Goal: Information Seeking & Learning: Find specific fact

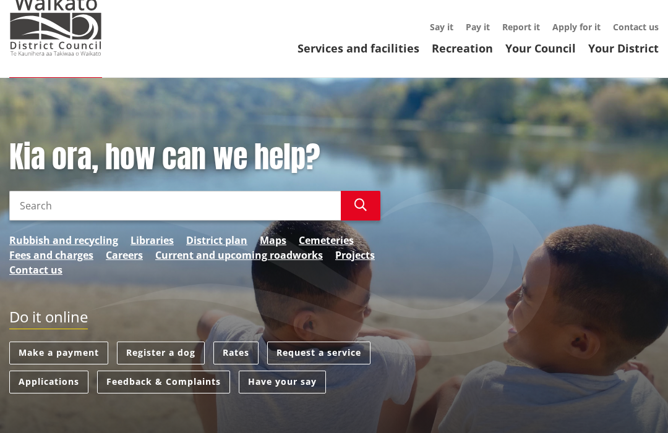
scroll to position [46, 0]
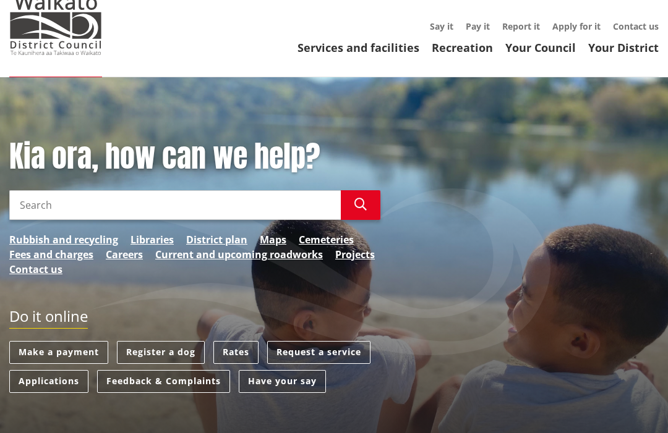
click at [228, 346] on link "Rates" at bounding box center [235, 353] width 45 height 23
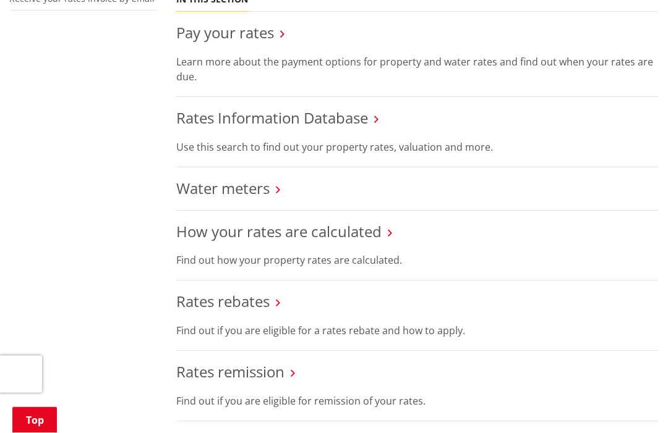
scroll to position [463, 0]
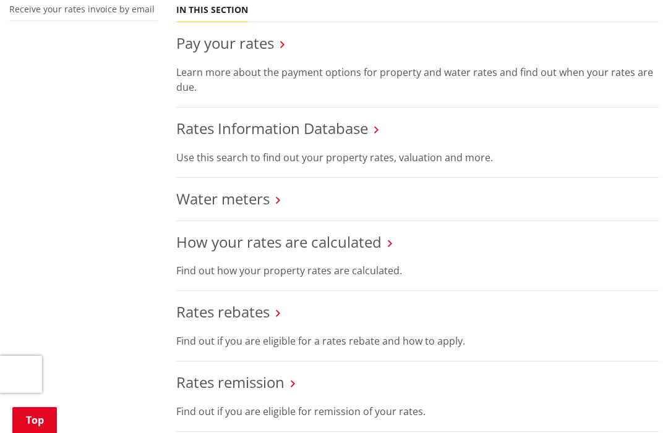
click at [356, 239] on link "How your rates are calculated" at bounding box center [278, 242] width 205 height 20
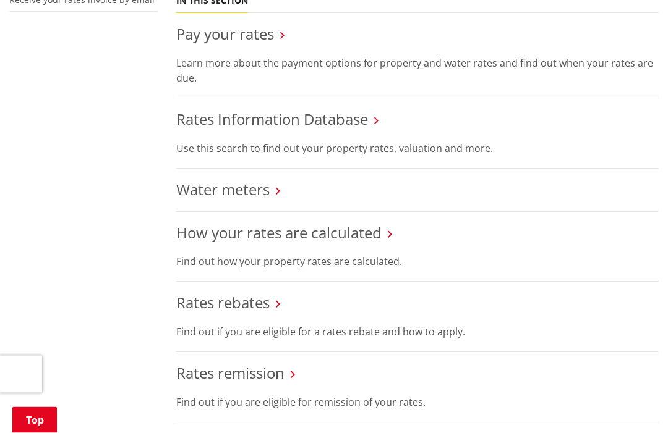
scroll to position [470, 0]
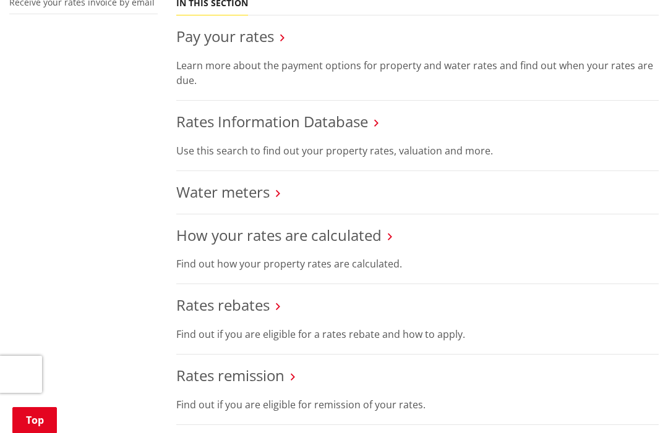
click at [332, 124] on link "Rates Information Database" at bounding box center [272, 121] width 192 height 20
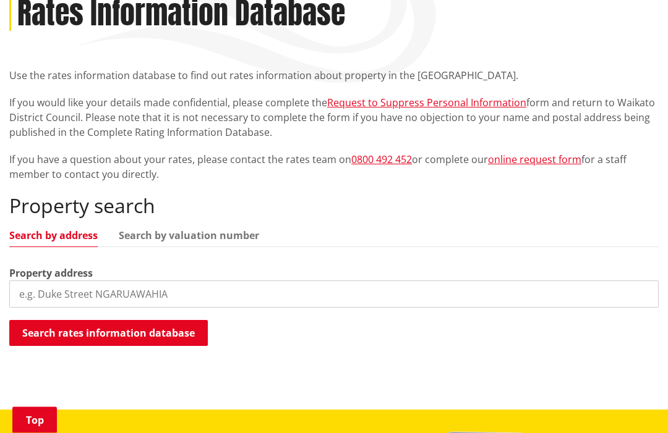
scroll to position [193, 0]
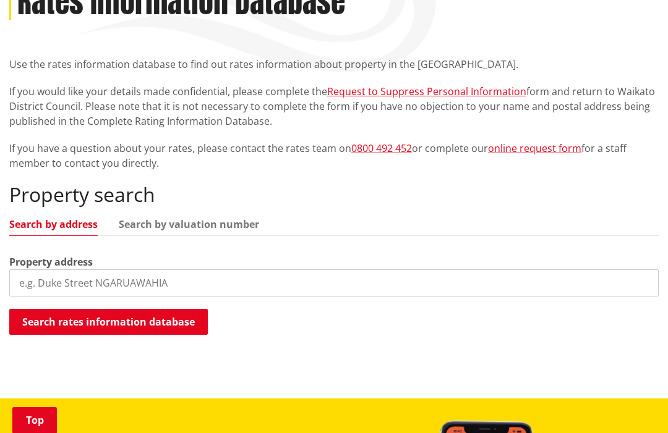
click at [109, 281] on input "search" at bounding box center [333, 283] width 649 height 27
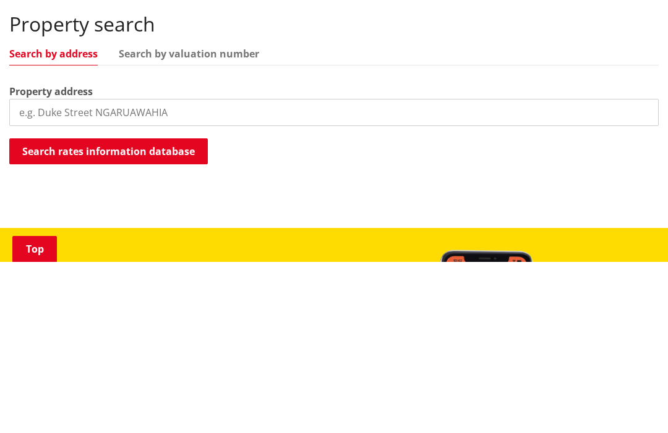
click at [85, 270] on input "search" at bounding box center [333, 283] width 649 height 27
paste input "30 TE PUEA AVENUE, Meremere"
click at [155, 310] on button "Search rates information database" at bounding box center [108, 323] width 198 height 26
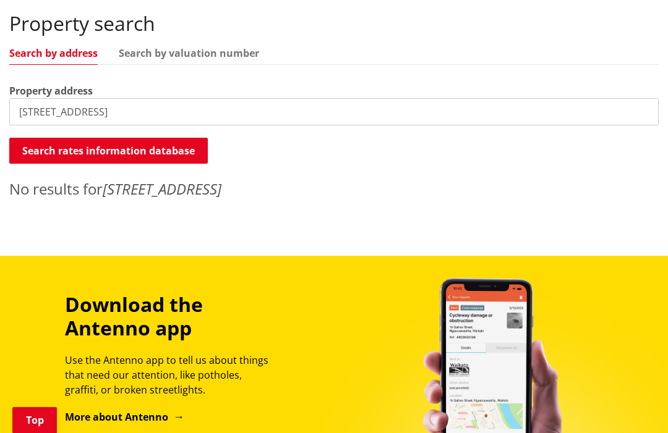
click at [179, 113] on input "30 TE PUEA AVENUE, Meremere" at bounding box center [333, 111] width 649 height 27
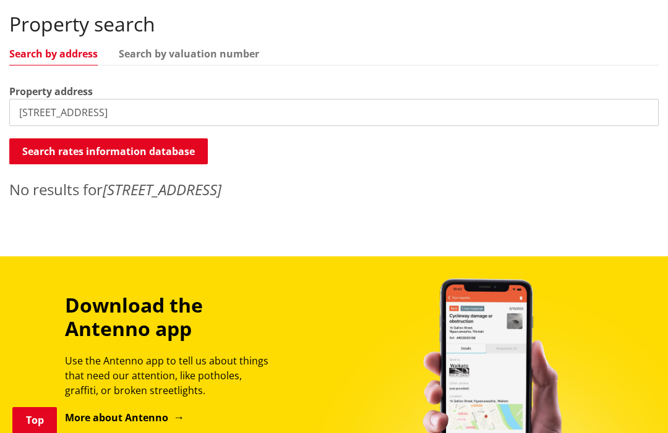
type input "30 TE PUEA AVENUE"
click at [169, 150] on button "Search rates information database" at bounding box center [108, 152] width 198 height 26
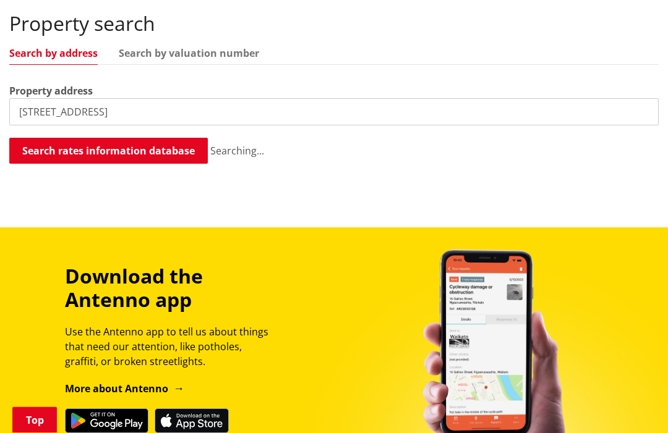
scroll to position [364, 0]
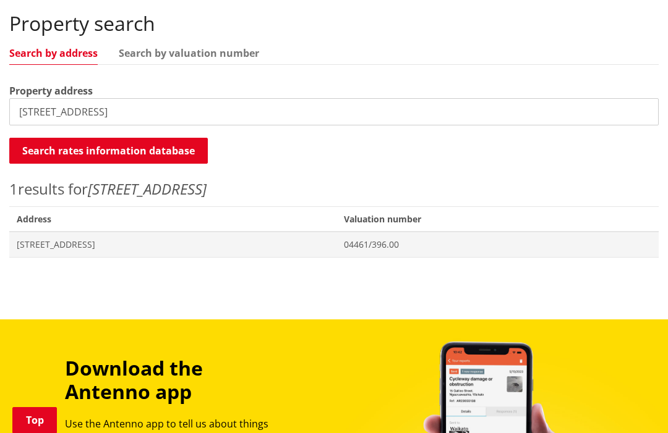
click at [105, 243] on span "[STREET_ADDRESS]" at bounding box center [173, 245] width 312 height 12
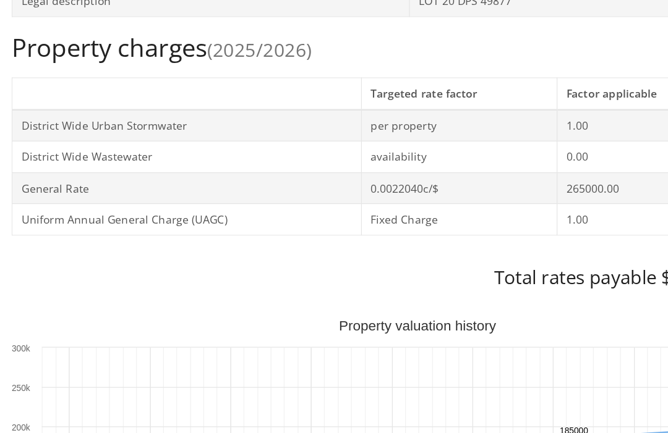
scroll to position [463, 0]
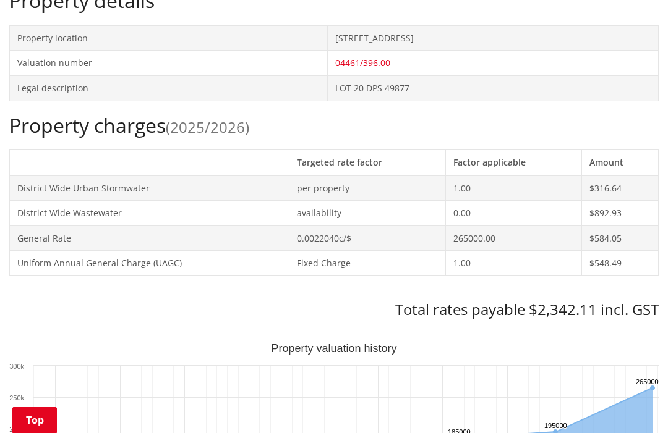
click at [611, 292] on div "Property charges (2025/2026) Targeted rate factor Factor applicable Amount Dist…" at bounding box center [333, 216] width 649 height 205
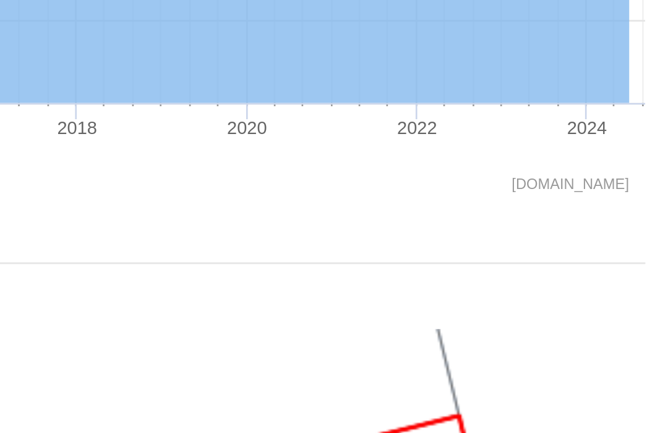
scroll to position [690, 0]
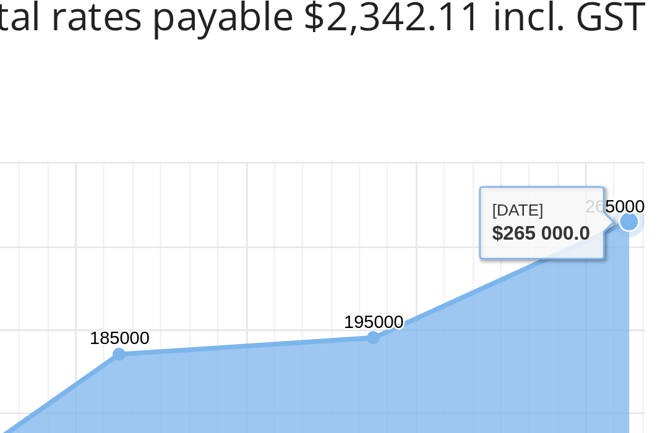
click at [247, 114] on div "Home Services and facilities Rates Rates Information Database Rates Information…" at bounding box center [334, 219] width 668 height 1508
click at [658, 113] on icon "Interactive chart" at bounding box center [658, 197] width 0 height 189
click at [658, 116] on icon "Interactive chart" at bounding box center [658, 197] width 0 height 189
click at [658, 124] on icon "Interactive chart" at bounding box center [658, 197] width 0 height 189
click at [140, 81] on rect "Interactive chart" at bounding box center [333, 204] width 649 height 247
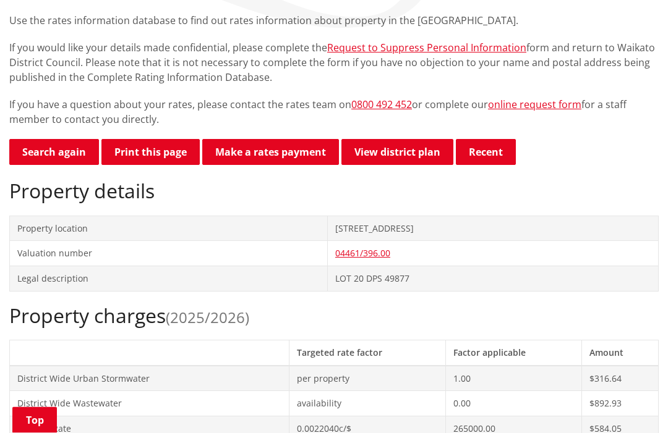
scroll to position [0, 0]
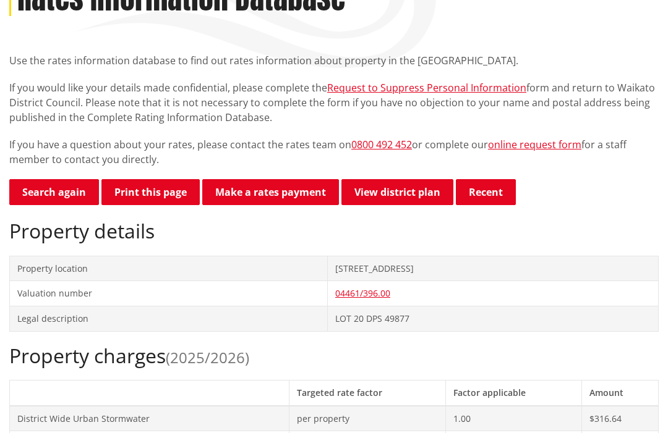
scroll to position [198, 0]
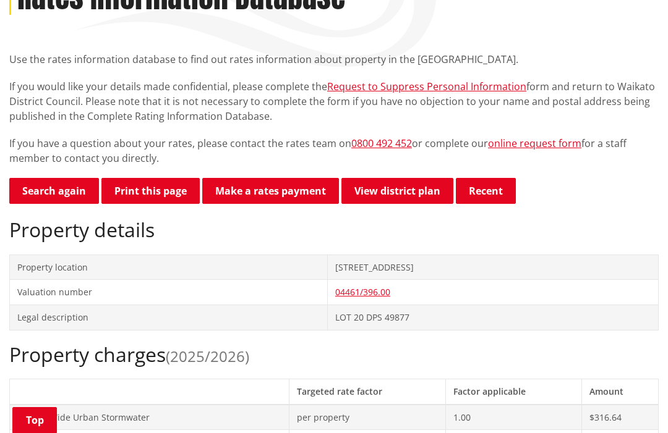
click at [59, 195] on link "Search again" at bounding box center [54, 191] width 90 height 26
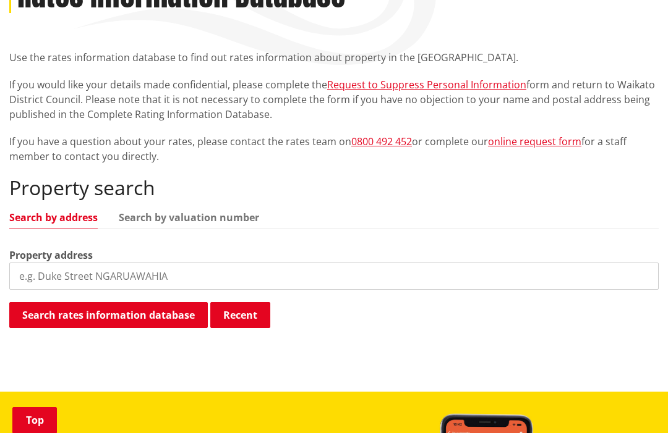
click at [138, 270] on input "search" at bounding box center [333, 276] width 649 height 27
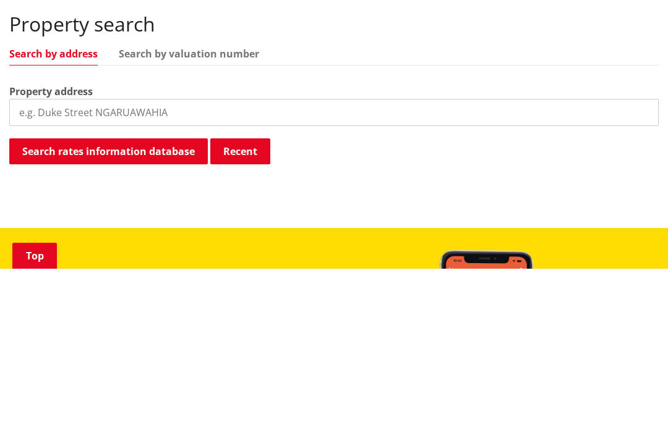
click at [91, 263] on input "search" at bounding box center [333, 276] width 649 height 27
paste input "[STREET_ADDRESS]"
click at [143, 303] on button "Search rates information database" at bounding box center [108, 316] width 198 height 26
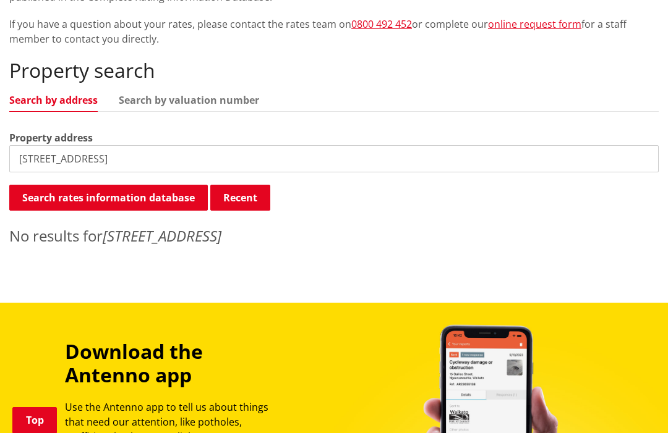
scroll to position [317, 0]
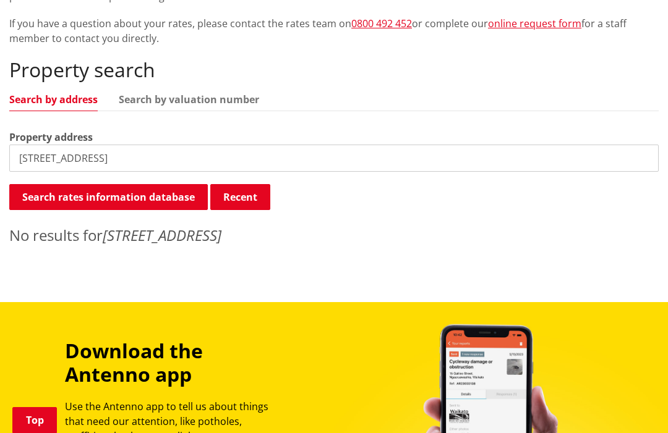
click at [226, 161] on input "360 Hakarimata Road, Ngaruawahia" at bounding box center [333, 158] width 649 height 27
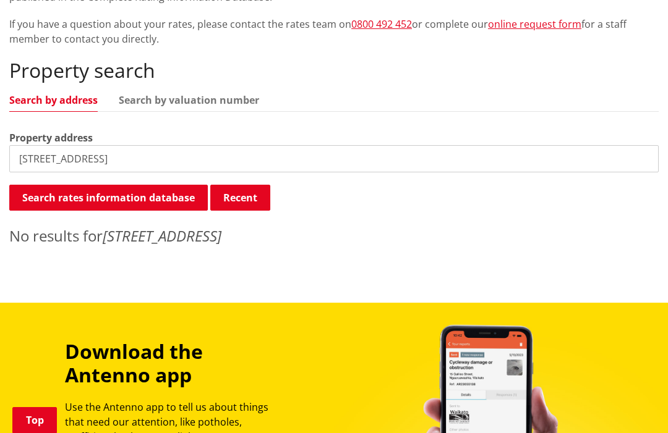
type input "360 Hakarimata Road"
click at [155, 191] on button "Search rates information database" at bounding box center [108, 198] width 198 height 26
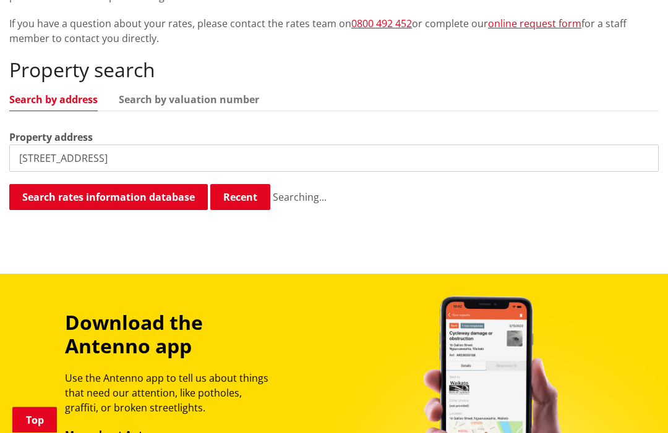
scroll to position [318, 0]
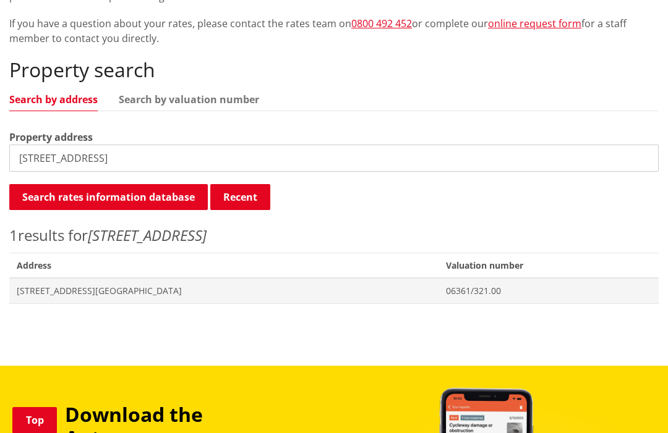
click at [126, 296] on span "Address 360 Hakarimata Road NGARUAWAHIA" at bounding box center [223, 290] width 429 height 25
